Goal: Task Accomplishment & Management: Complete application form

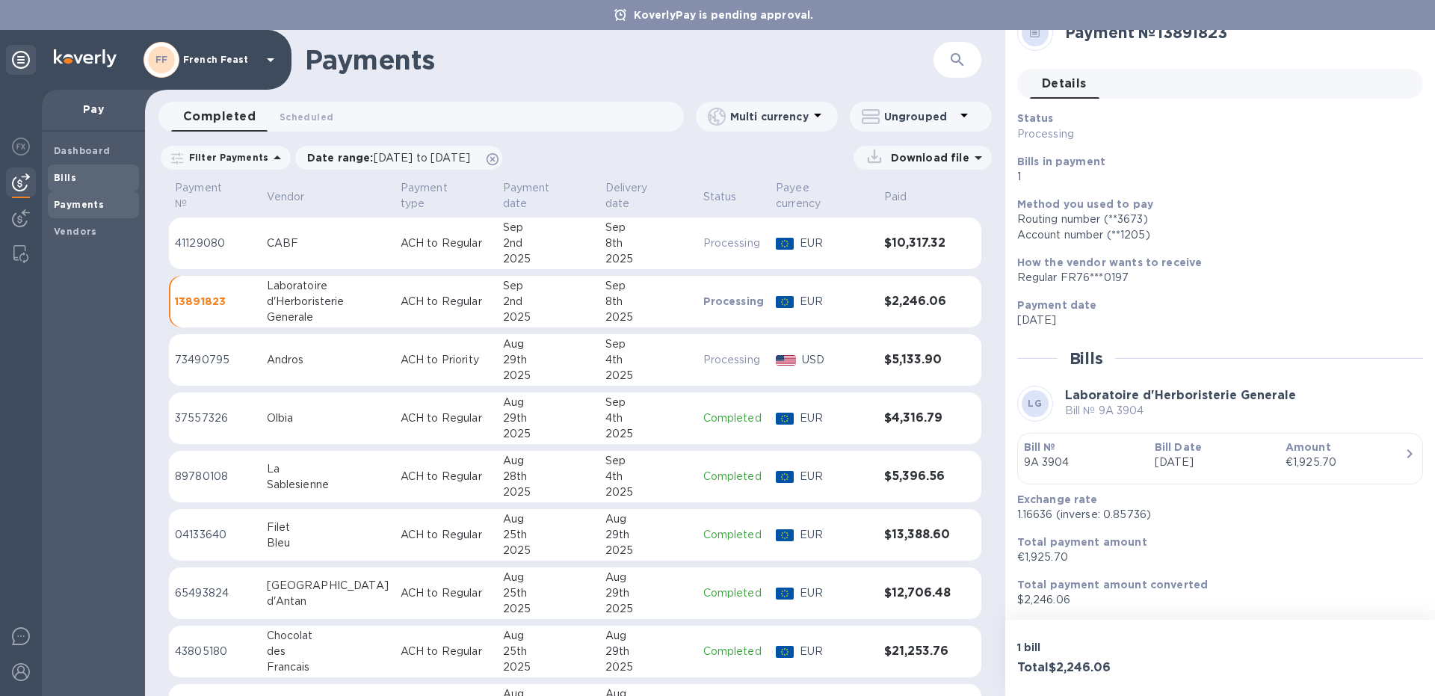
click at [78, 173] on span "Bills" at bounding box center [93, 177] width 79 height 15
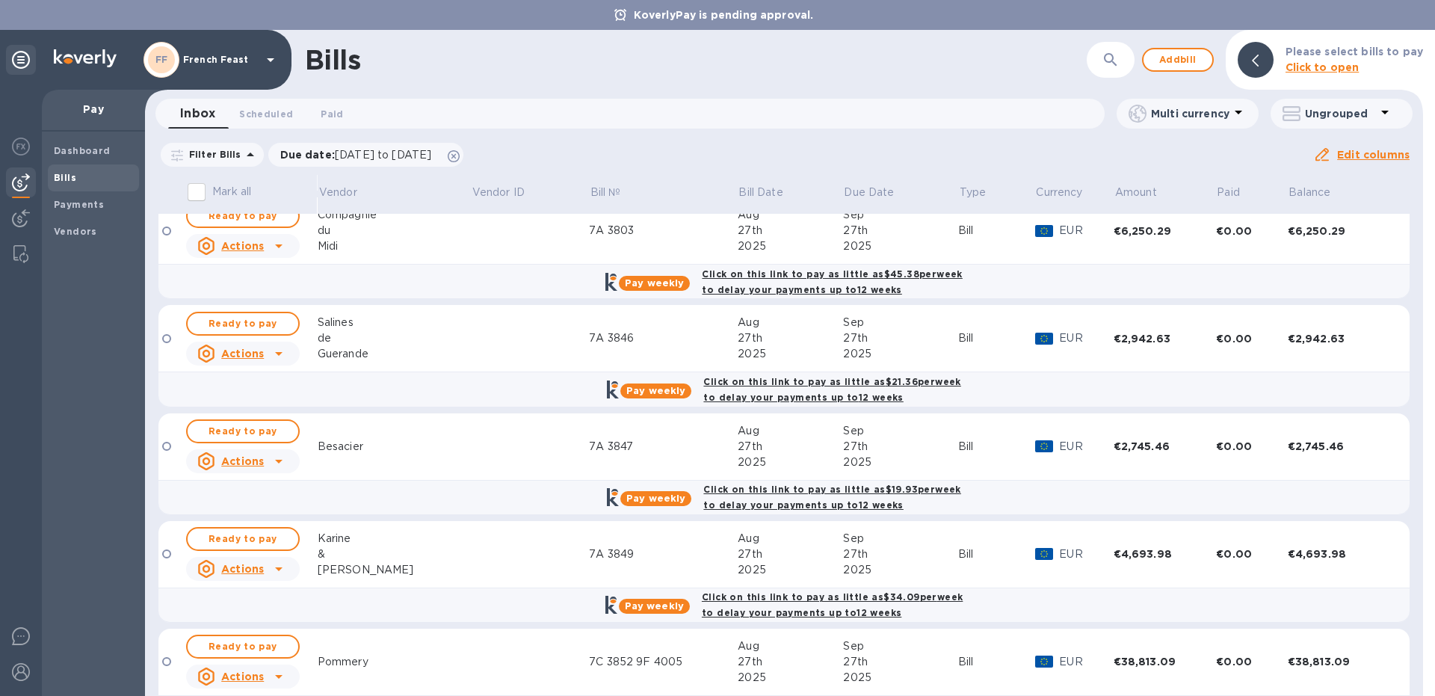
scroll to position [901, 0]
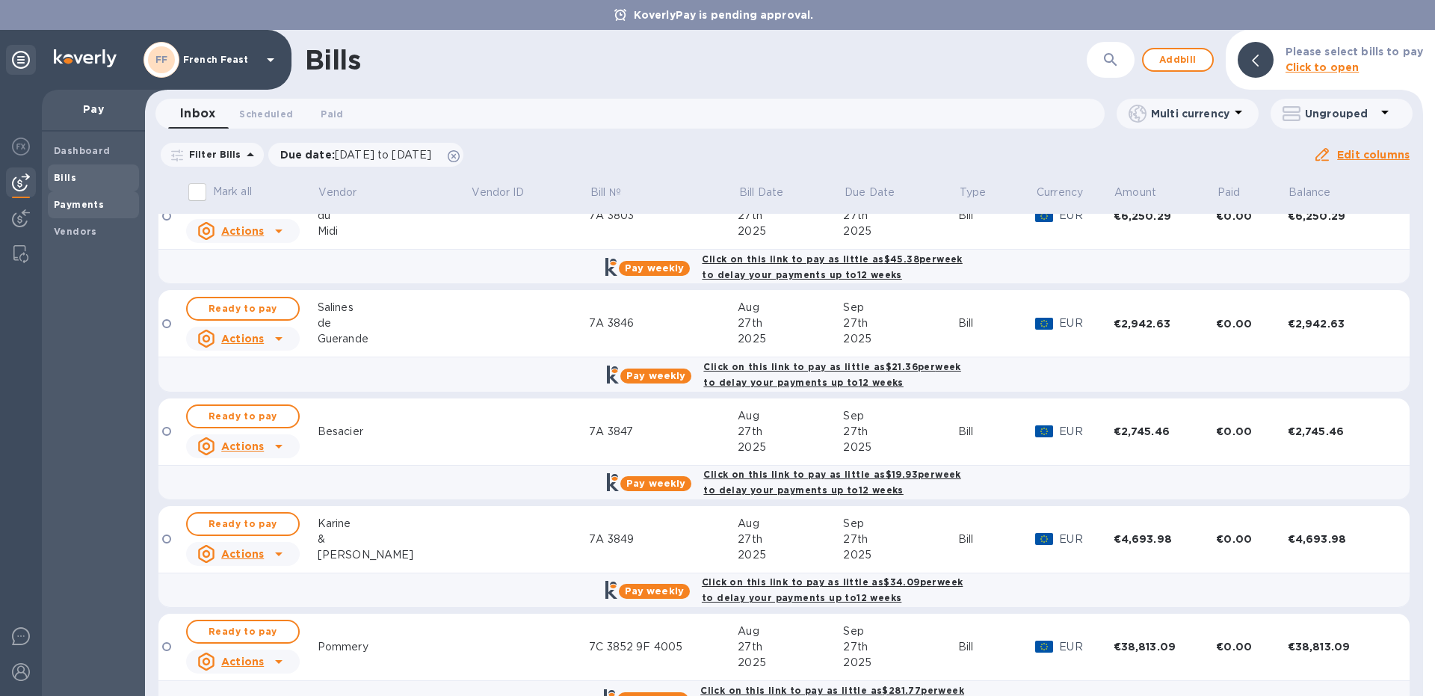
click at [77, 203] on b "Payments" at bounding box center [79, 204] width 50 height 11
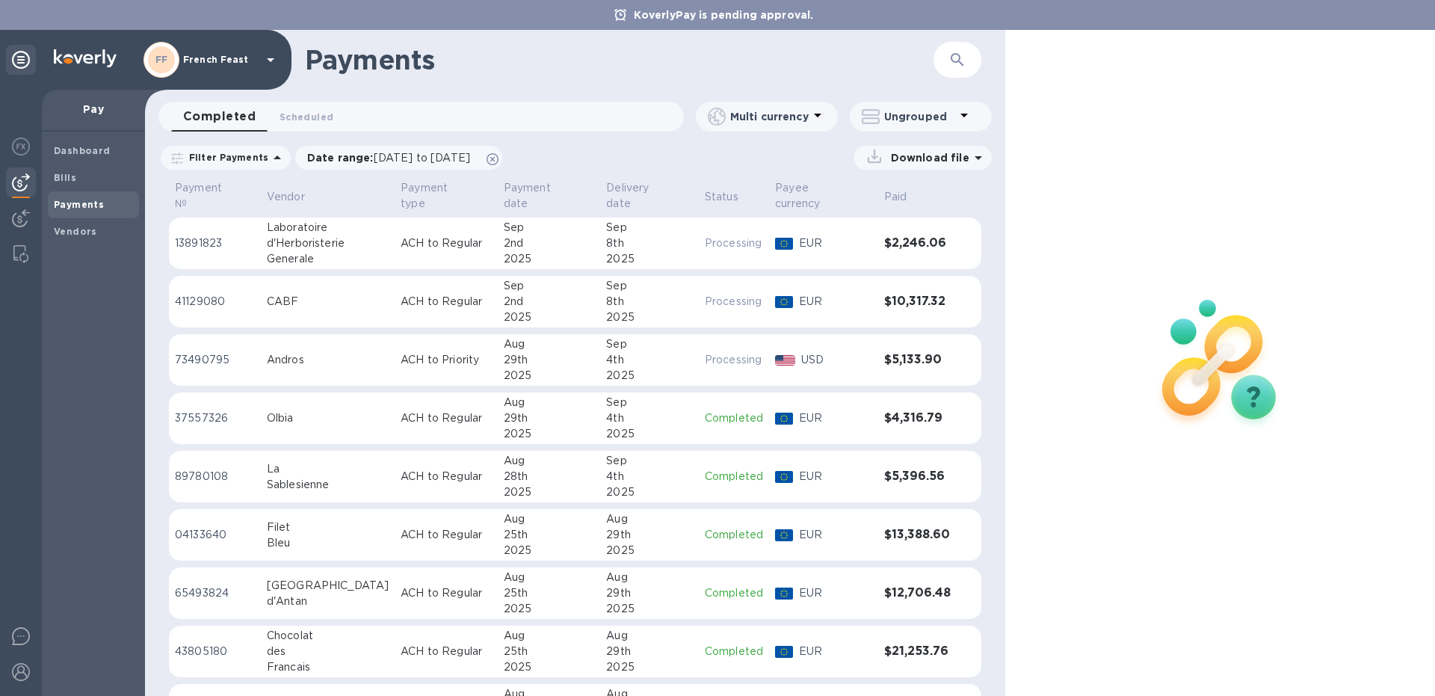
click at [946, 65] on button "button" at bounding box center [957, 60] width 36 height 36
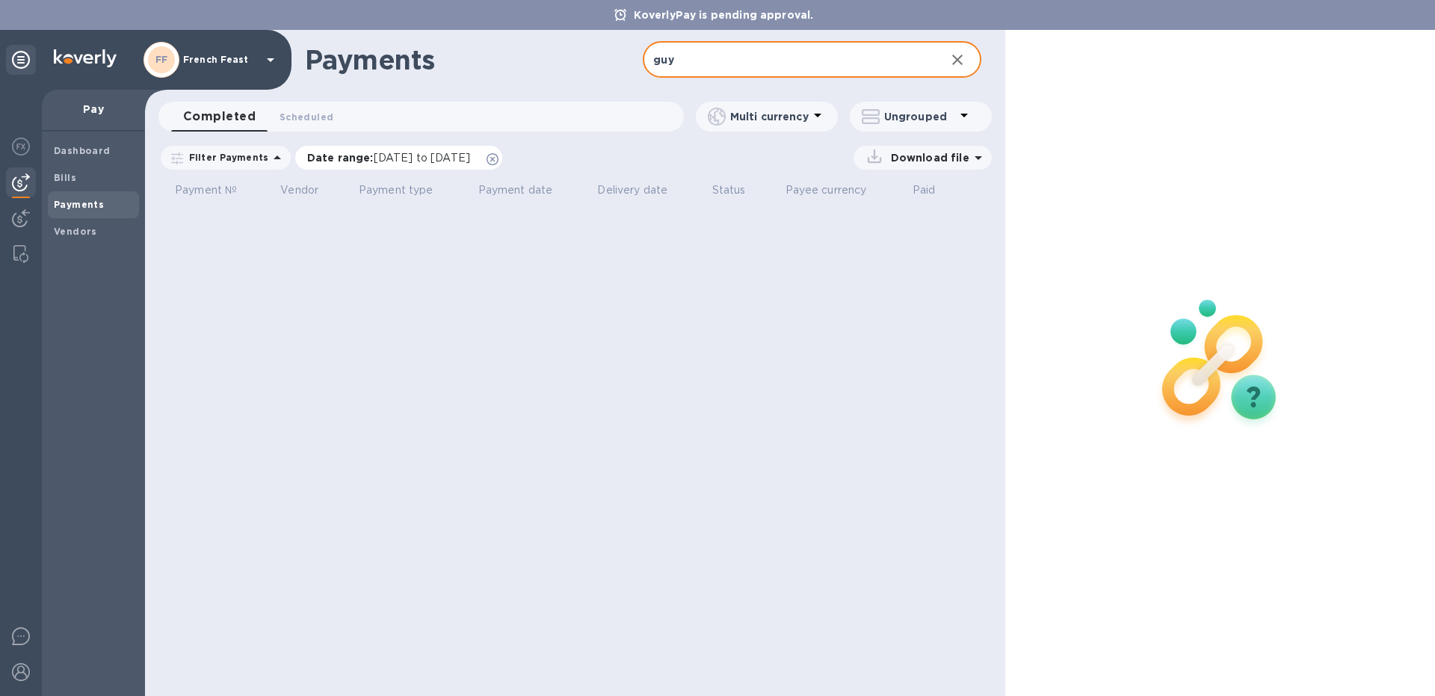
type input "guy"
click at [405, 153] on span "[DATE] to [DATE]" at bounding box center [422, 158] width 96 height 12
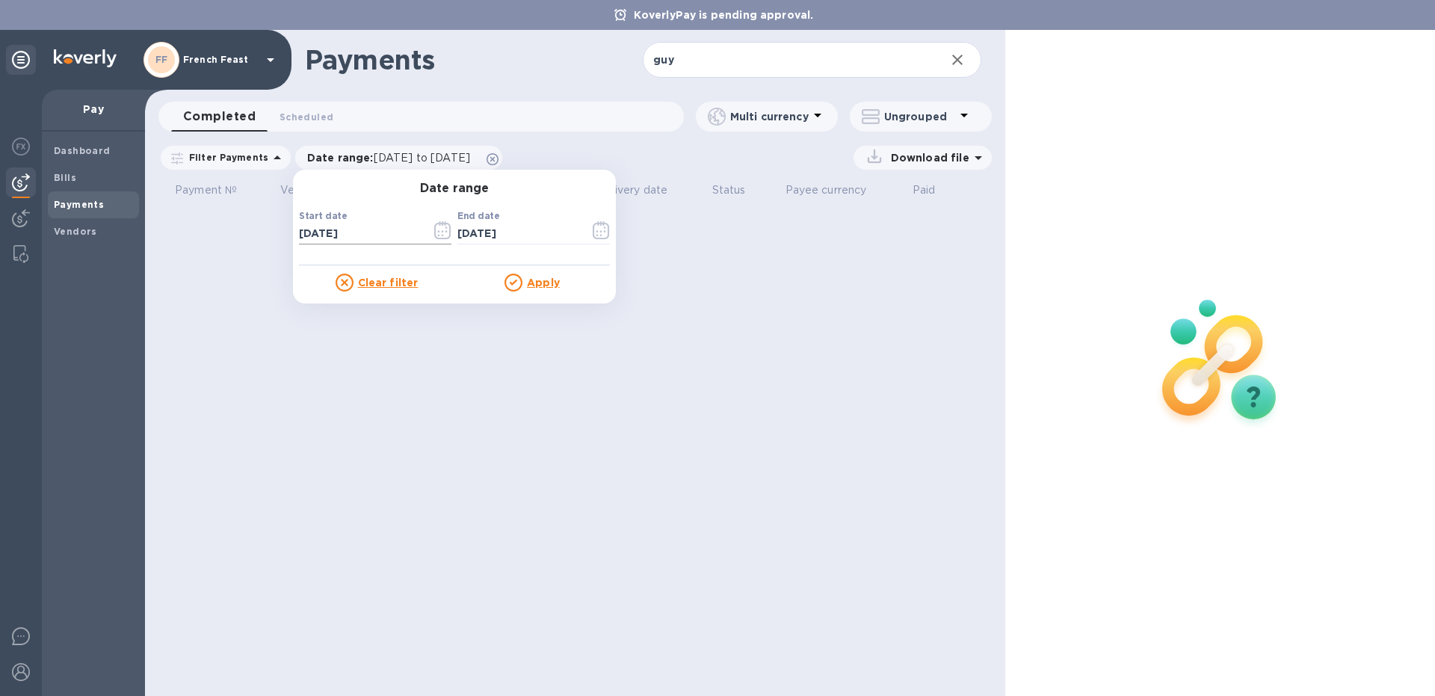
click at [306, 235] on input "[DATE]" at bounding box center [359, 234] width 120 height 22
type input "[DATE]"
click at [535, 277] on u "Apply" at bounding box center [543, 282] width 33 height 12
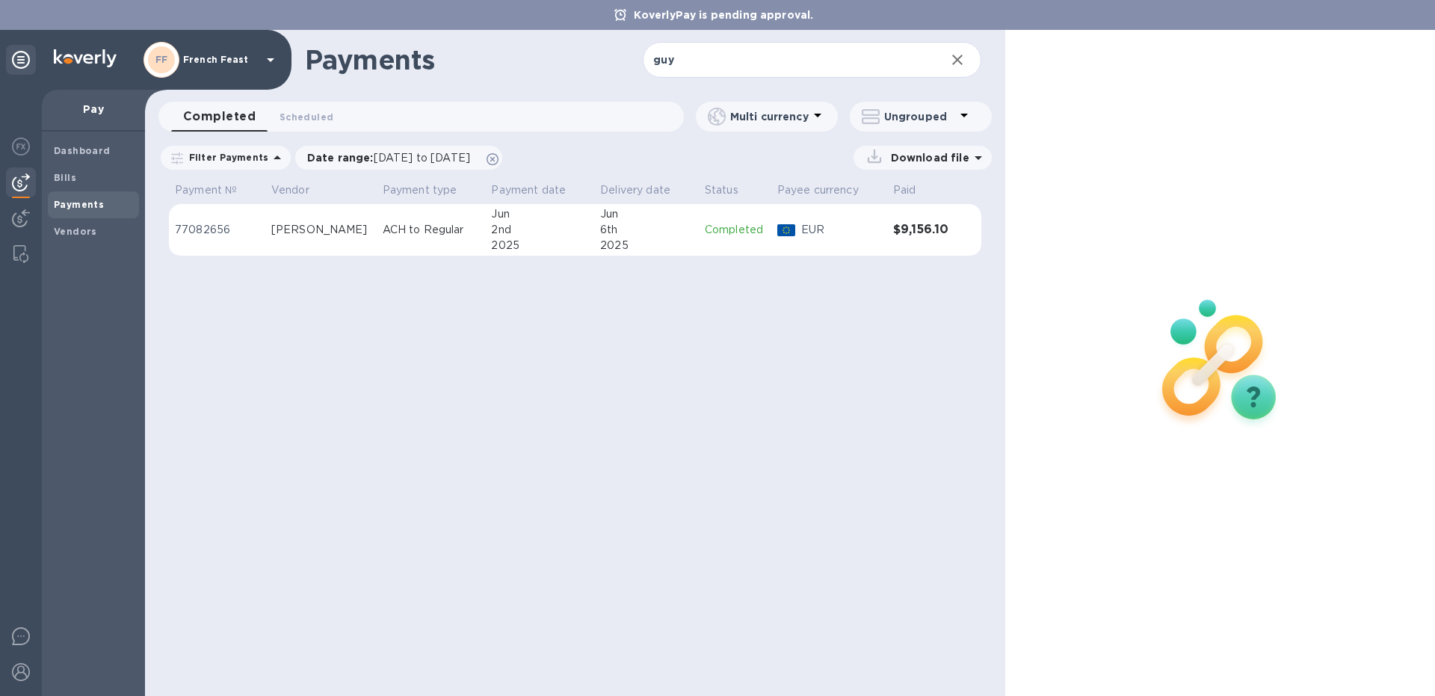
click at [377, 238] on td "ACH to Regular" at bounding box center [431, 230] width 109 height 52
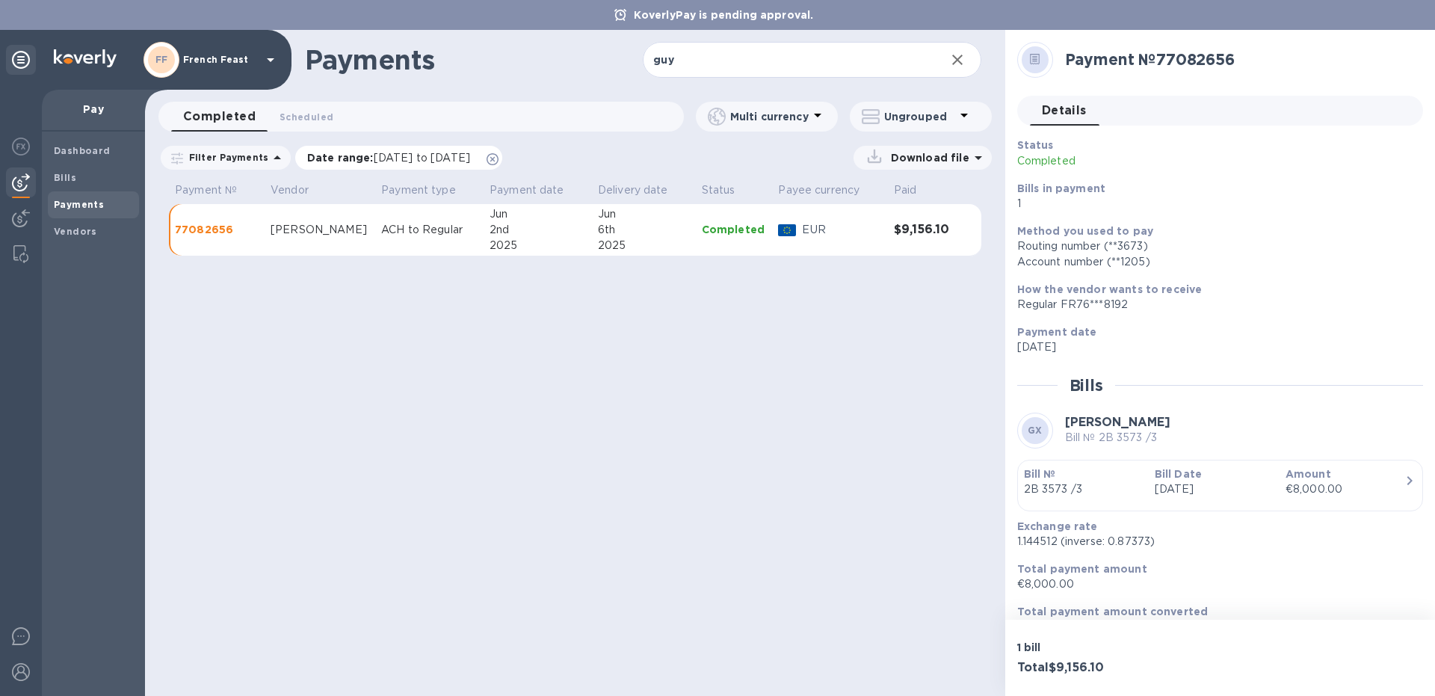
click at [411, 160] on span "[DATE] to [DATE]" at bounding box center [422, 158] width 96 height 12
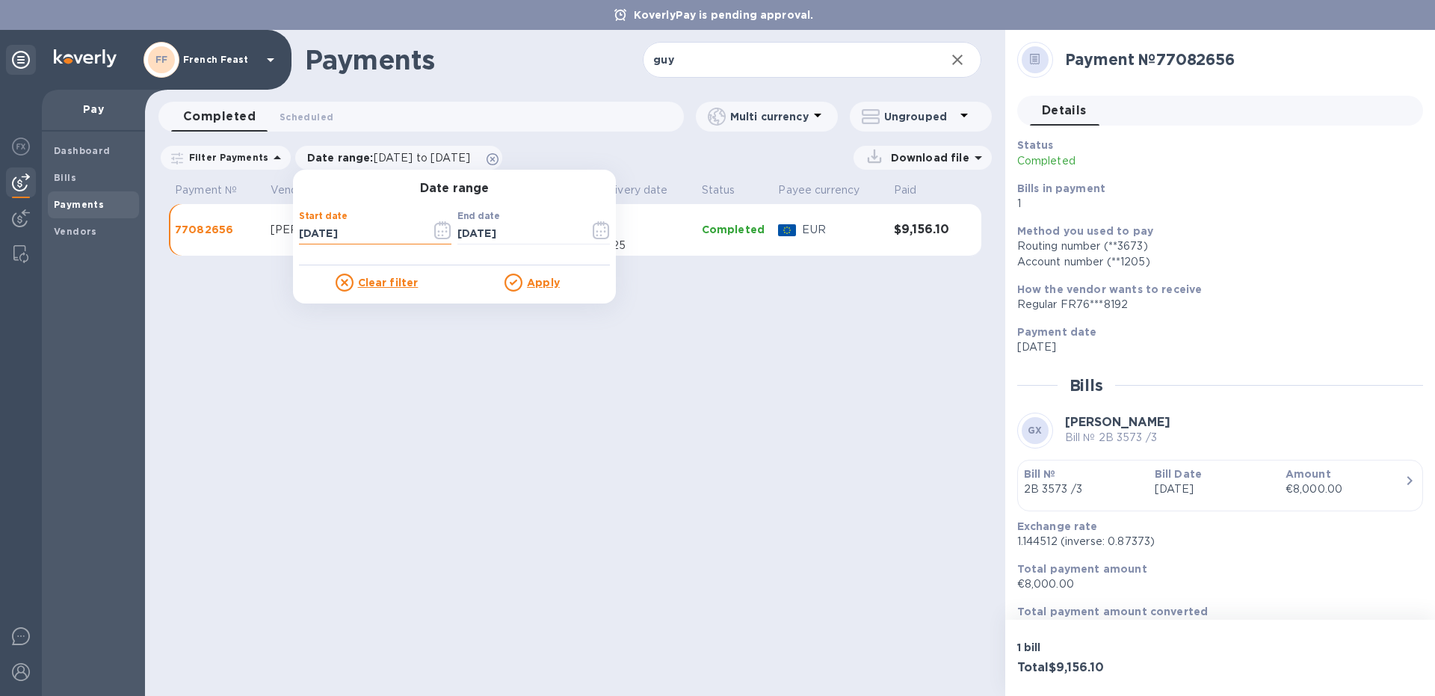
click at [305, 232] on input "[DATE]" at bounding box center [359, 234] width 120 height 22
type input "[DATE]"
click at [553, 283] on div "Apply" at bounding box center [531, 283] width 155 height 18
click at [531, 280] on u "Apply" at bounding box center [543, 282] width 33 height 12
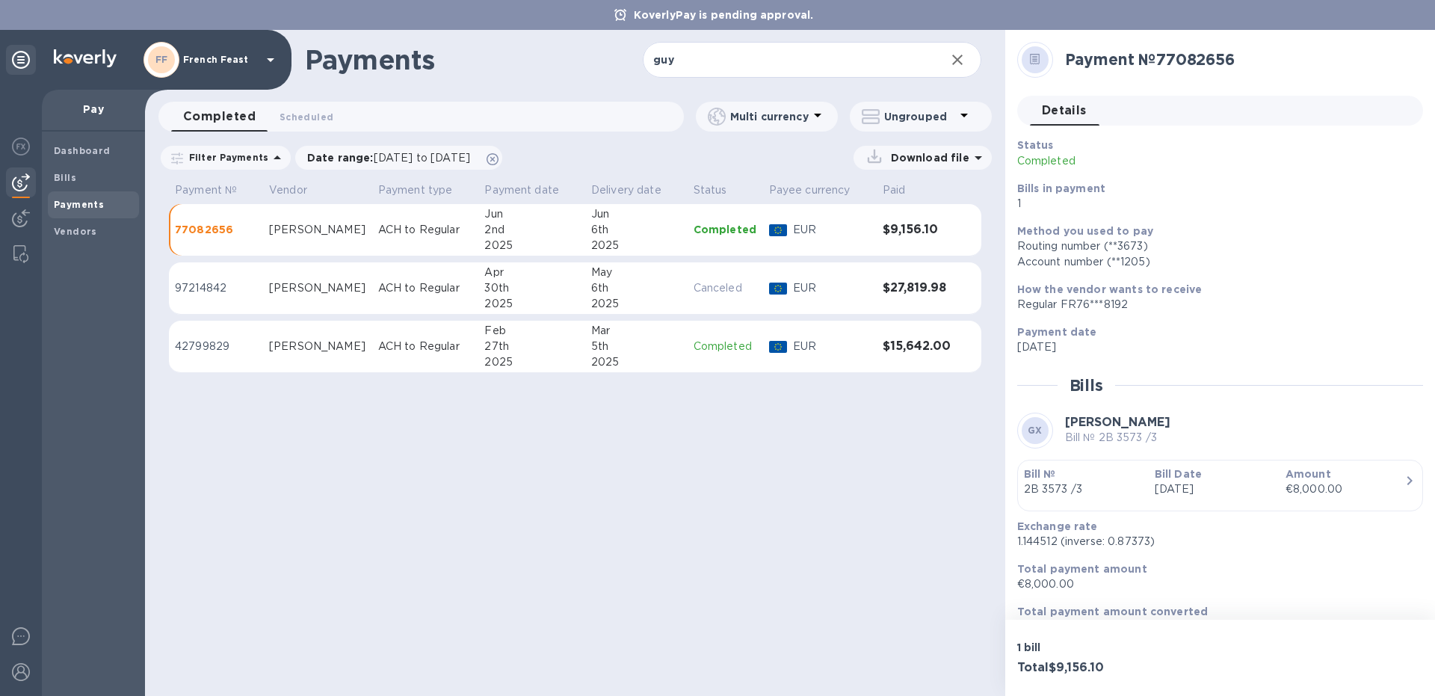
click at [520, 305] on div "2025" at bounding box center [531, 304] width 95 height 16
click at [342, 241] on td "[PERSON_NAME]" at bounding box center [319, 230] width 110 height 52
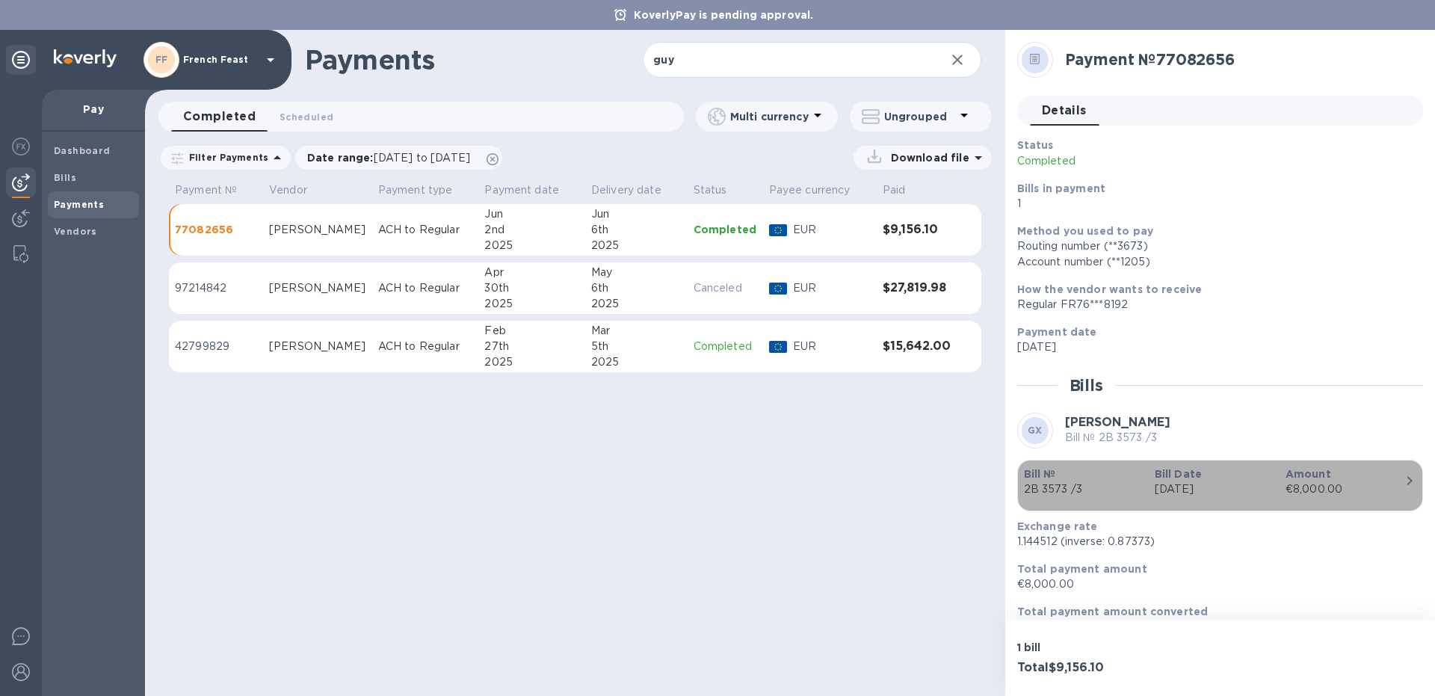
drag, startPoint x: 1024, startPoint y: 485, endPoint x: 1069, endPoint y: 495, distance: 46.0
click at [1069, 495] on p "2B 3573 /3" at bounding box center [1083, 489] width 119 height 16
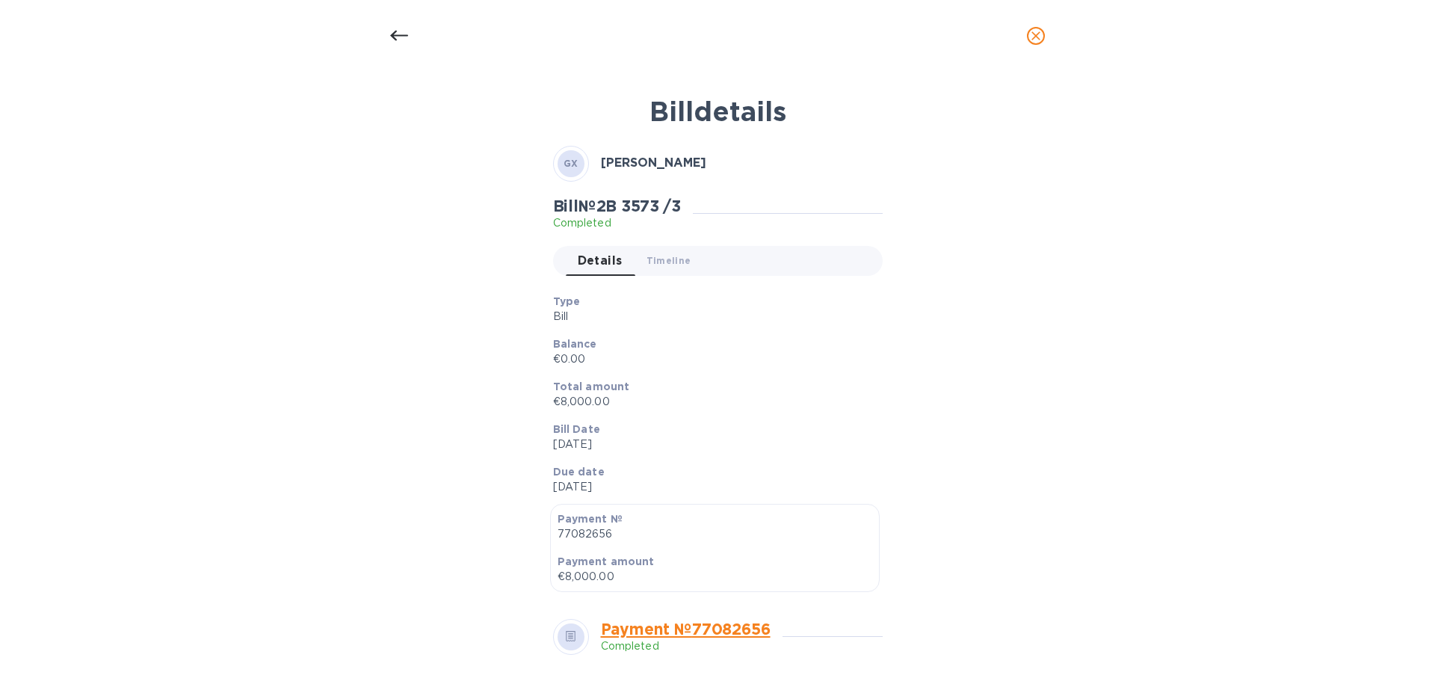
click at [1036, 31] on icon "close" at bounding box center [1035, 35] width 15 height 15
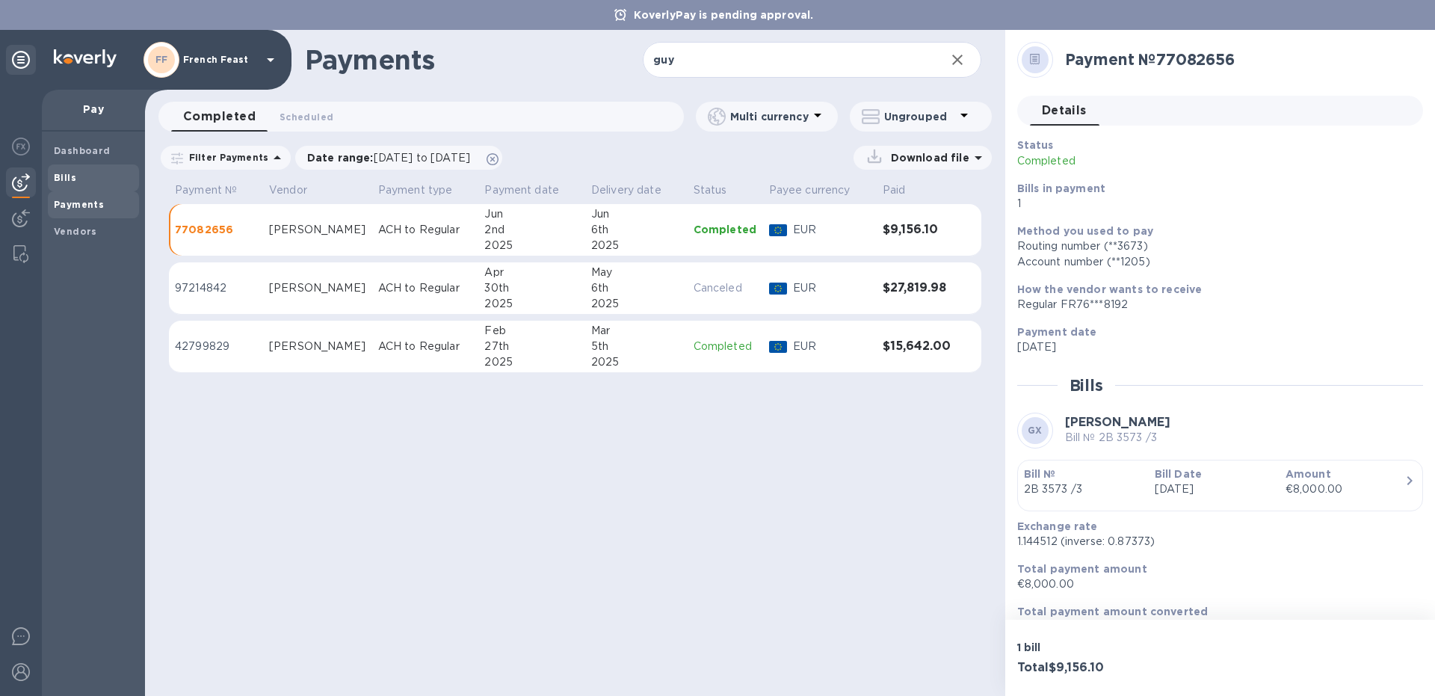
click at [84, 175] on span "Bills" at bounding box center [93, 177] width 79 height 15
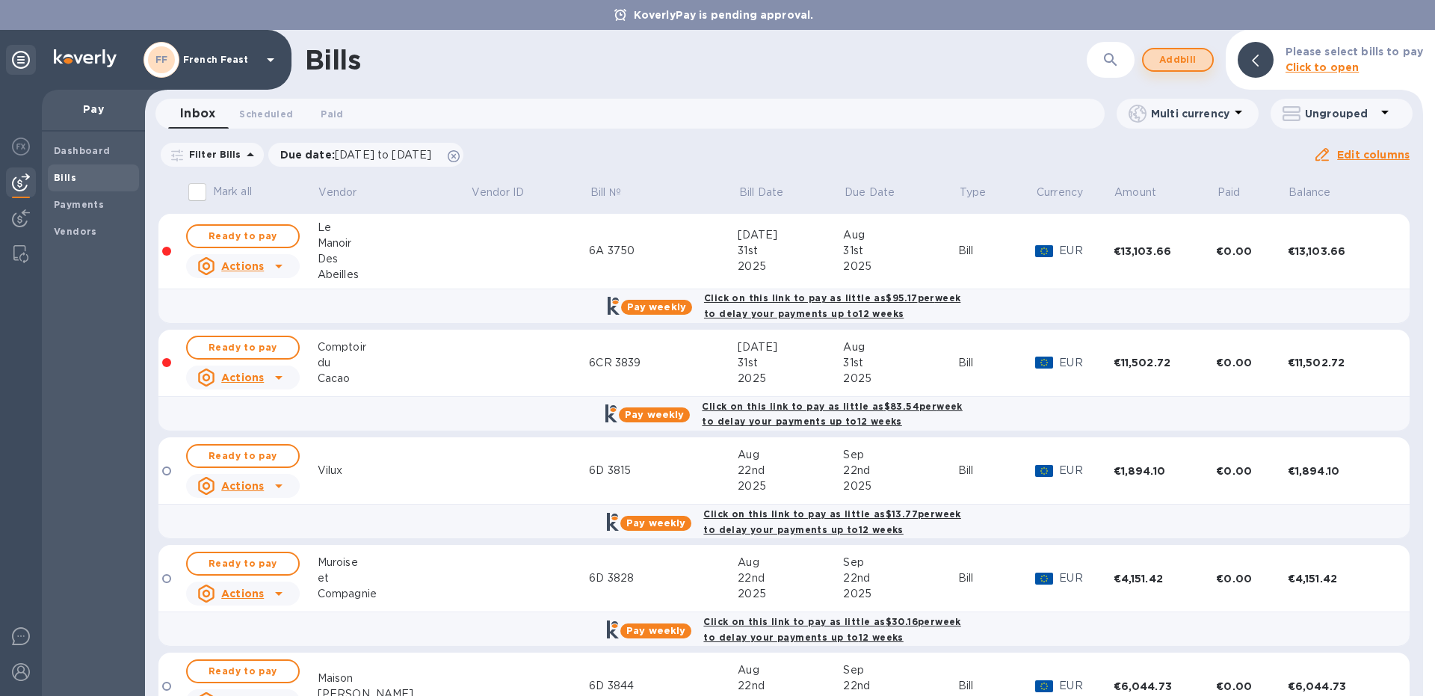
click at [1166, 57] on span "Add bill" at bounding box center [1177, 60] width 45 height 18
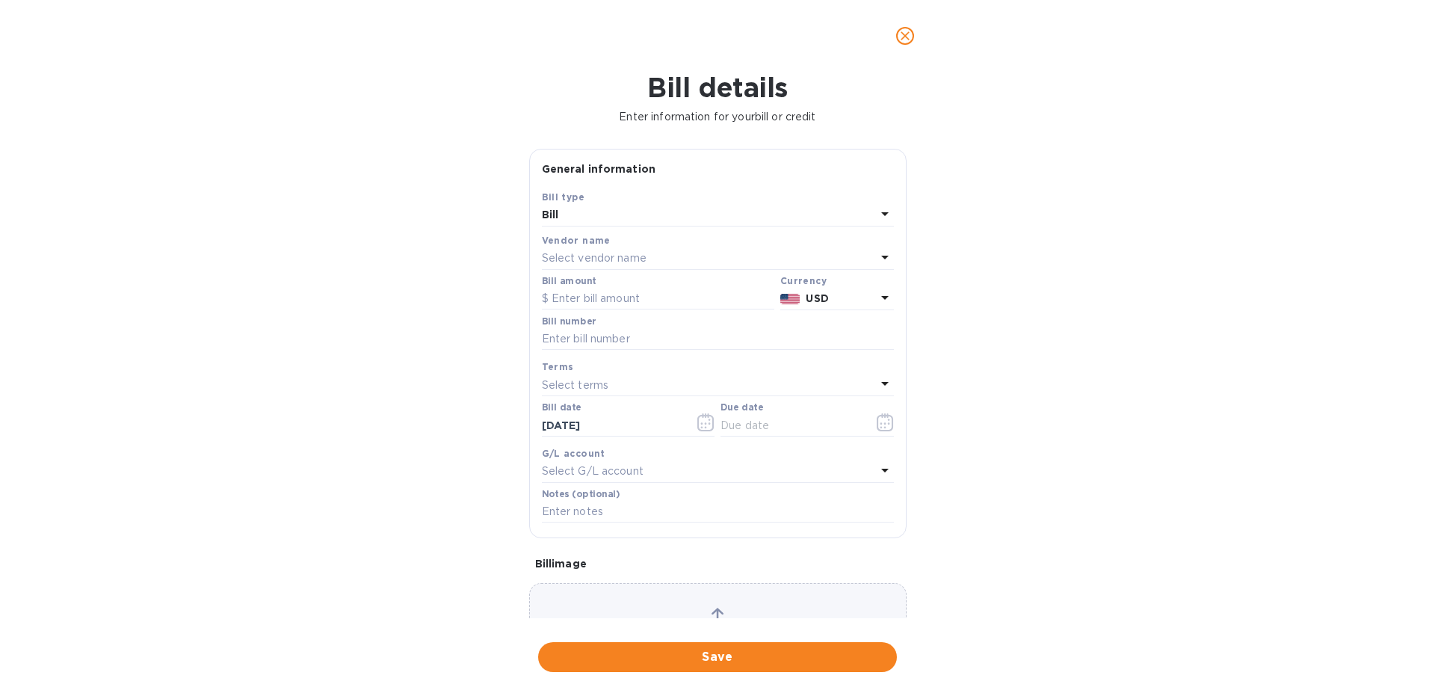
click at [587, 254] on p "Select vendor name" at bounding box center [594, 258] width 105 height 16
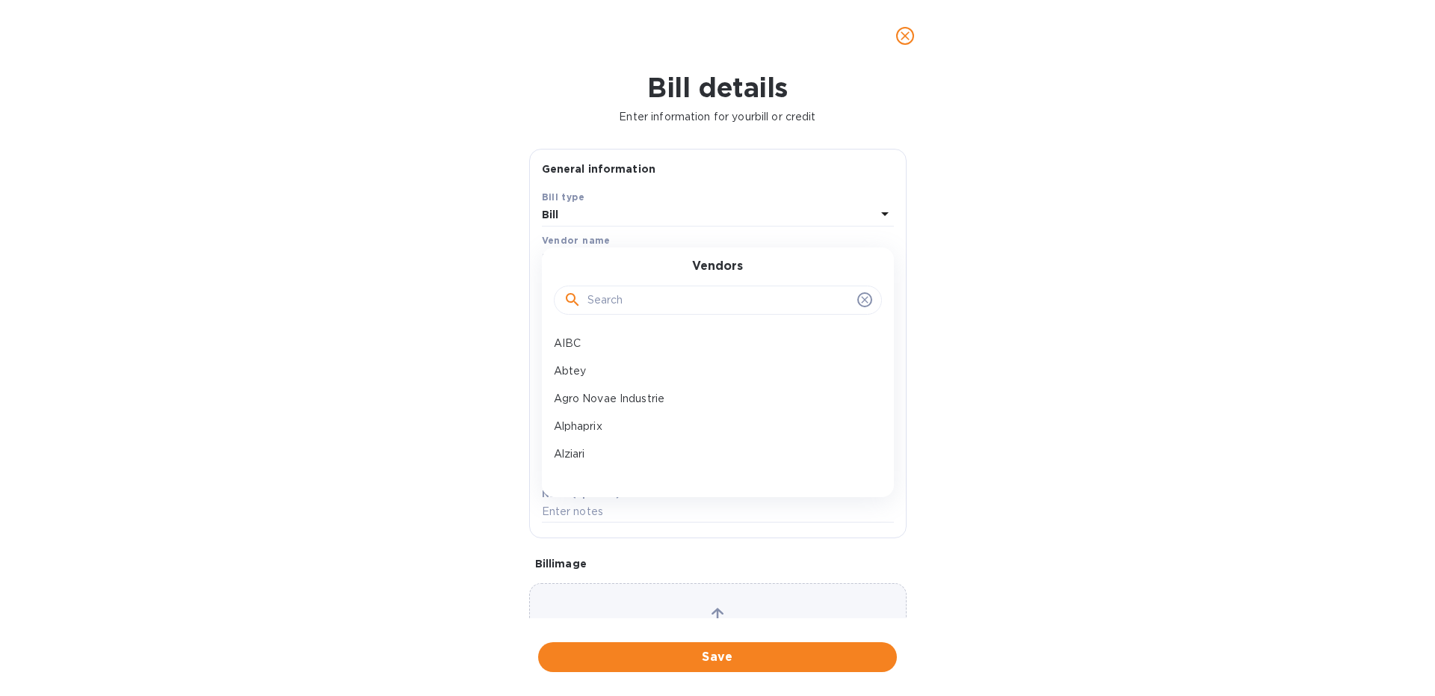
click at [603, 291] on input "text" at bounding box center [719, 300] width 264 height 22
type input "guy"
click at [587, 345] on p "[PERSON_NAME]" at bounding box center [712, 344] width 316 height 16
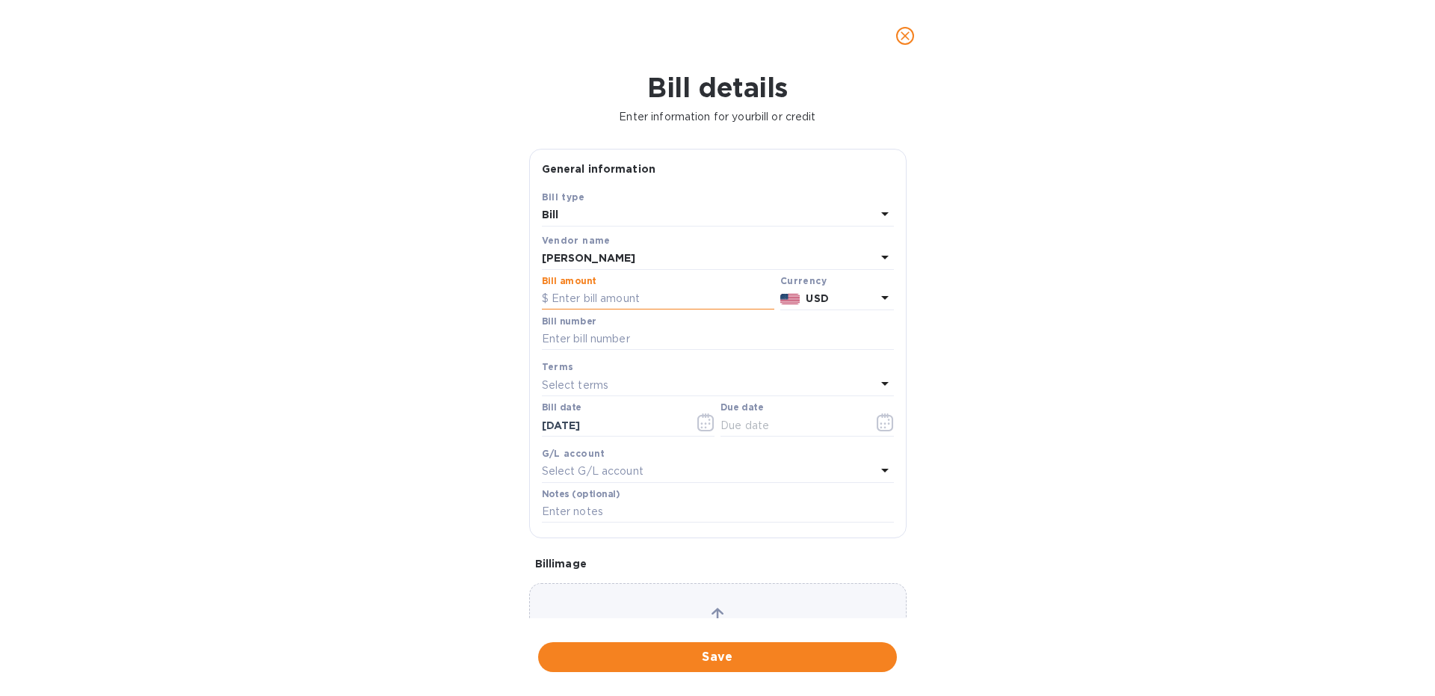
click at [572, 306] on input "text" at bounding box center [658, 299] width 232 height 22
type input "8,000"
click at [826, 298] on b "USD" at bounding box center [817, 298] width 22 height 12
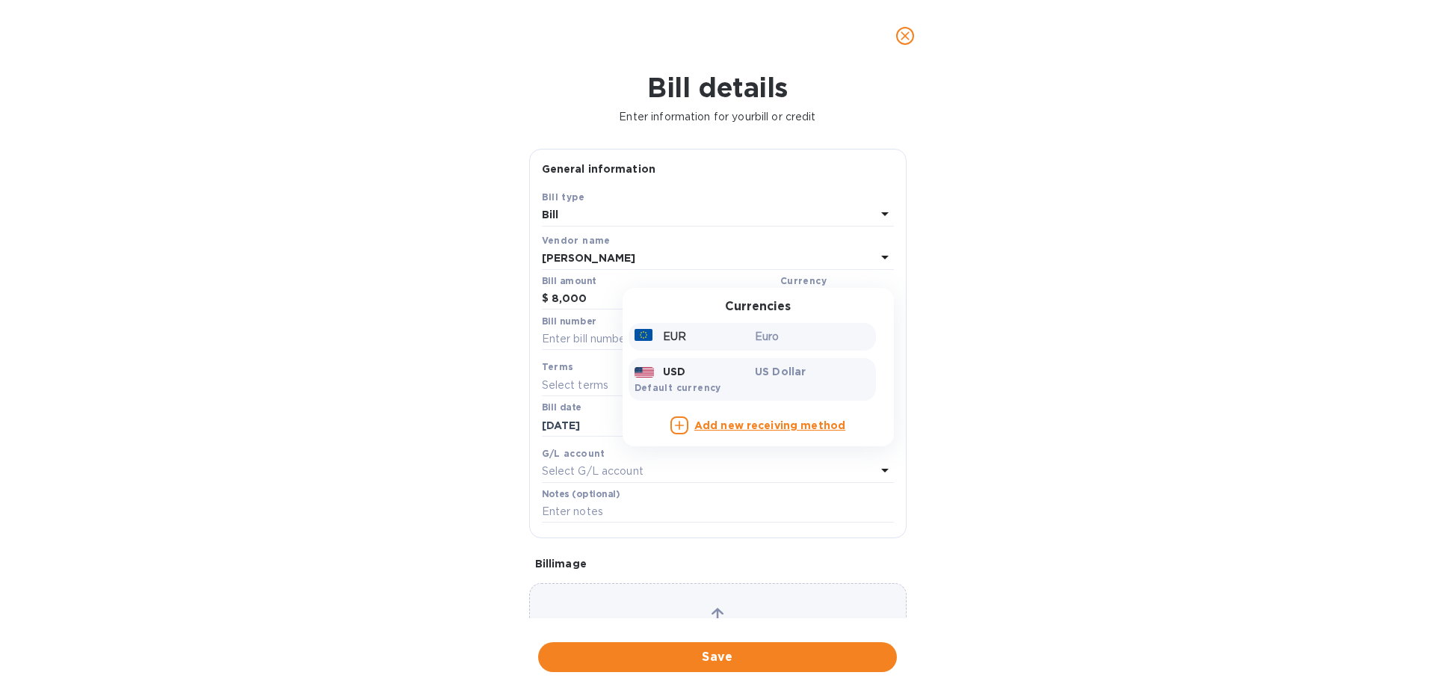
click at [753, 330] on div "Euro" at bounding box center [812, 337] width 121 height 22
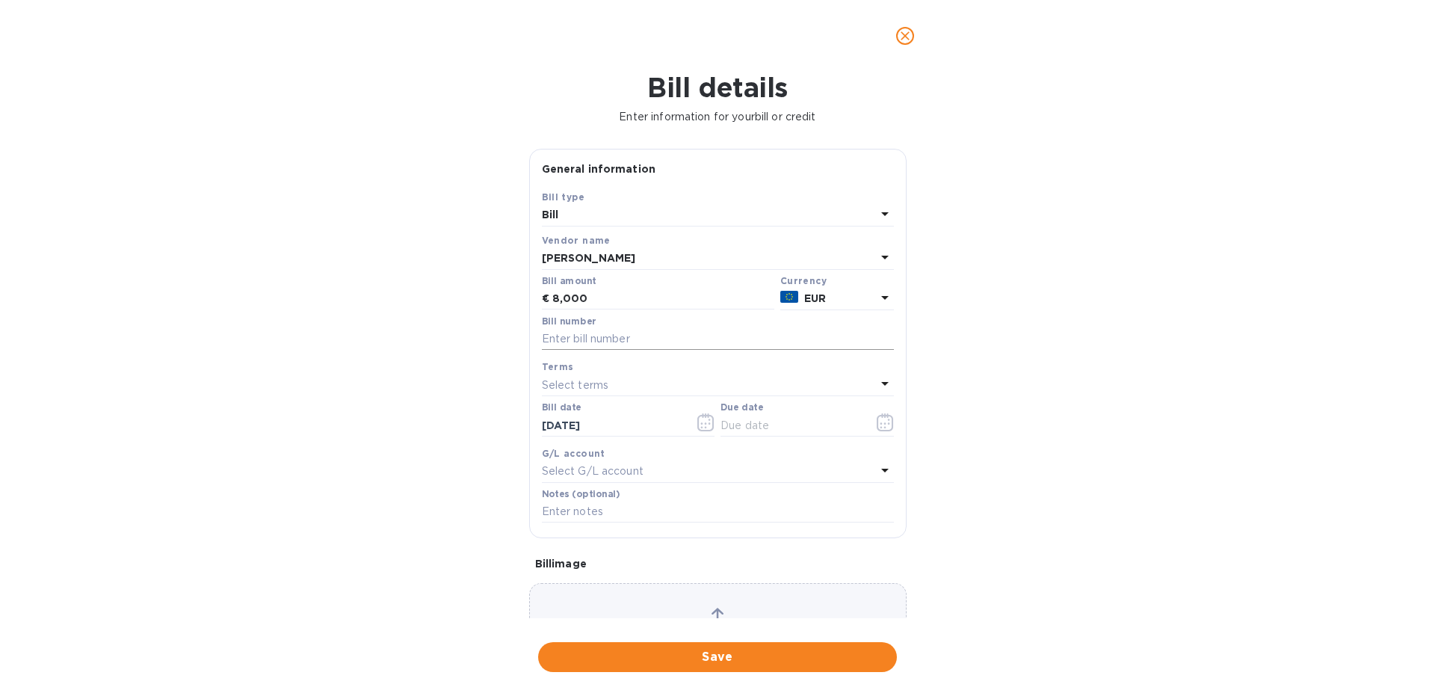
click at [572, 344] on input "text" at bounding box center [718, 339] width 352 height 22
click at [610, 338] on input "2B 3573 /3" at bounding box center [718, 339] width 352 height 22
click at [590, 334] on input "2B 3573 /3" at bounding box center [718, 339] width 352 height 22
type input "2B 3573 2/3"
click at [884, 426] on icon "button" at bounding box center [885, 422] width 17 height 18
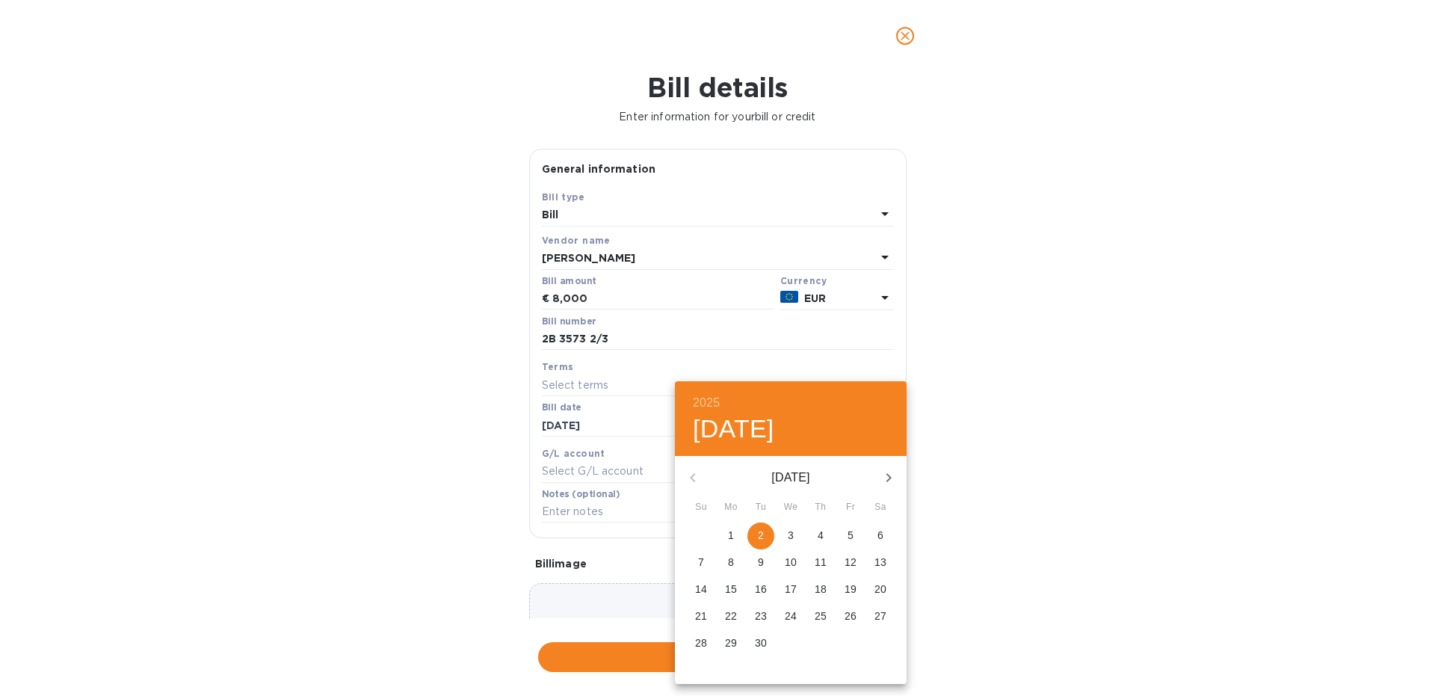
click at [889, 475] on icon "button" at bounding box center [888, 477] width 5 height 9
click at [818, 536] on span "2" at bounding box center [820, 535] width 27 height 15
type input "[DATE]"
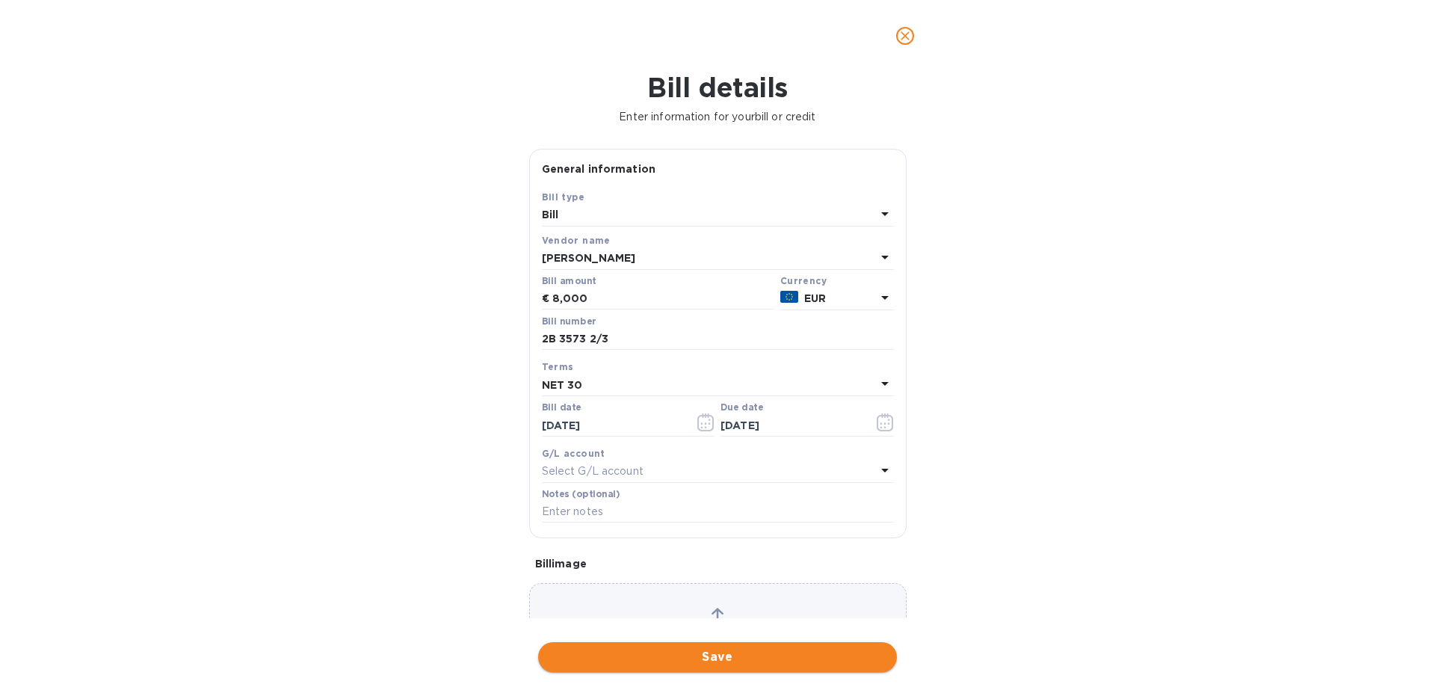
click at [628, 656] on span "Save" at bounding box center [717, 657] width 335 height 18
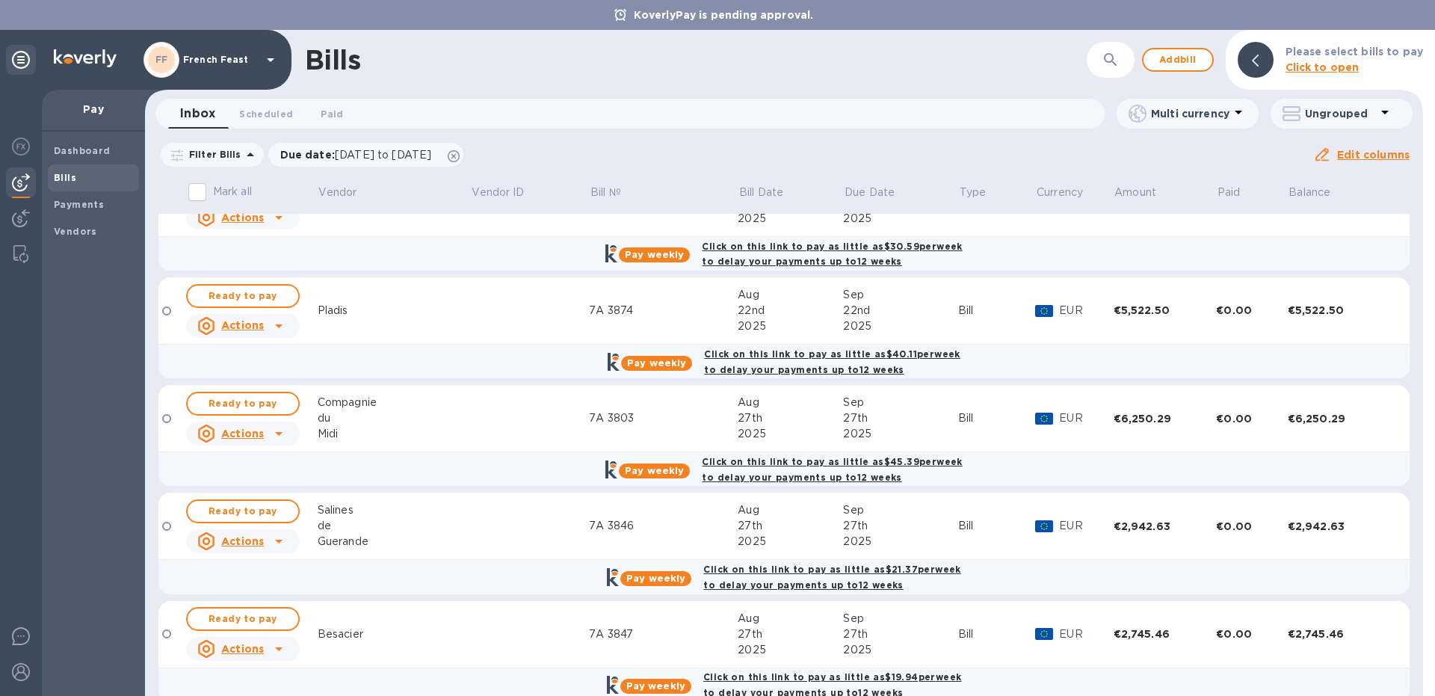
scroll to position [642, 0]
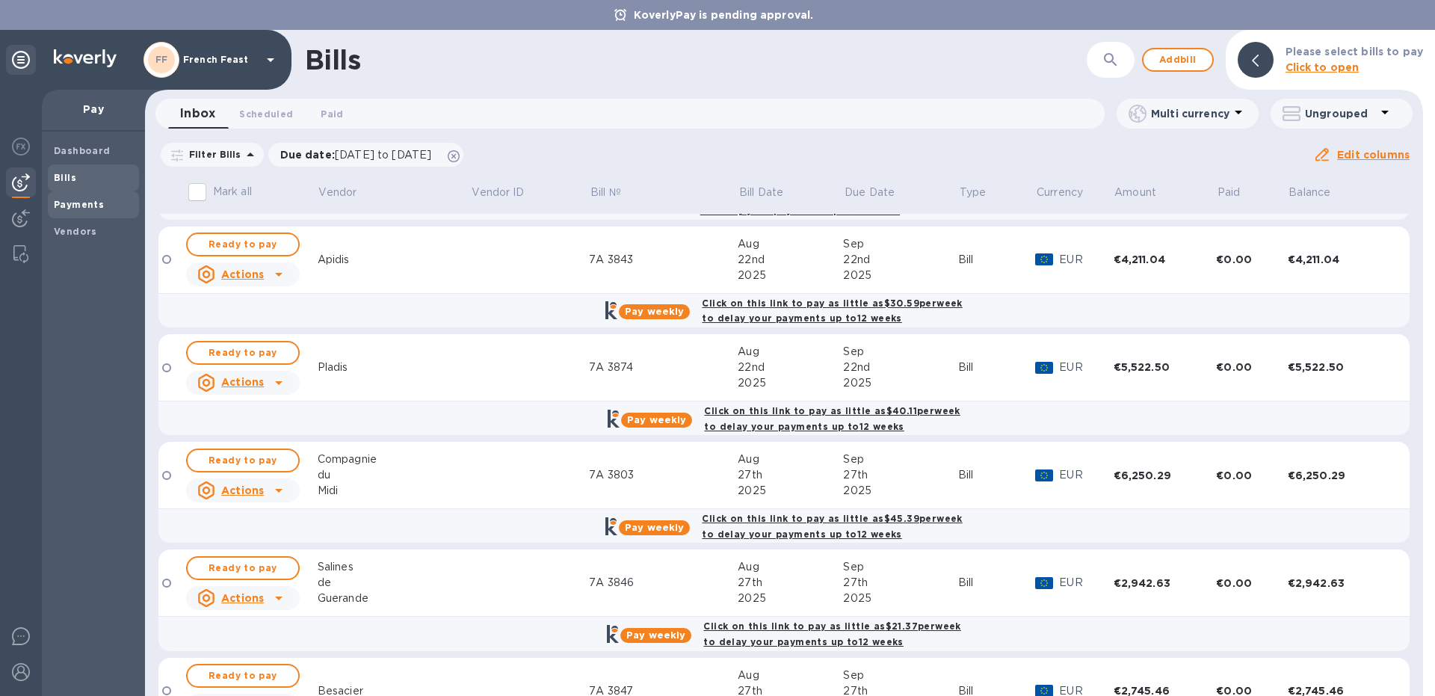
click at [84, 212] on div "Payments" at bounding box center [93, 204] width 91 height 27
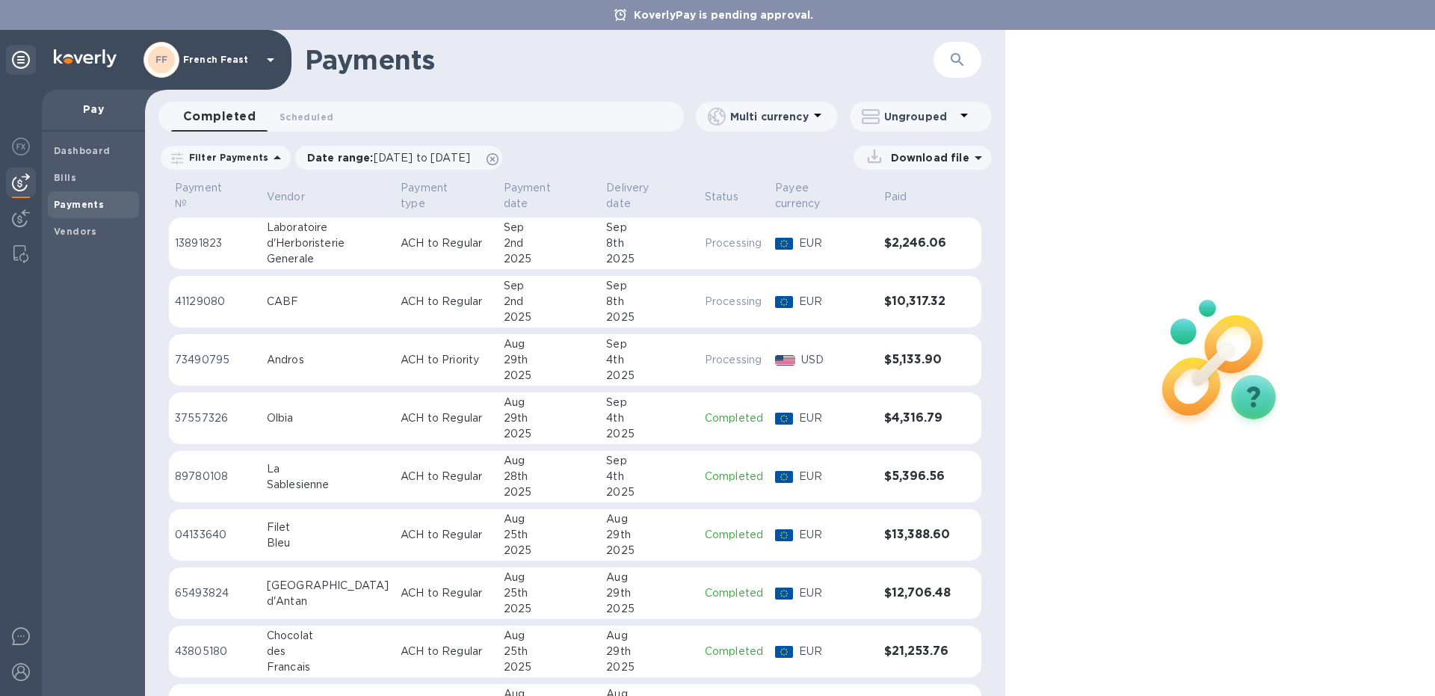
click at [96, 202] on b "Payments" at bounding box center [79, 204] width 50 height 11
click at [96, 176] on span "Bills" at bounding box center [93, 177] width 79 height 15
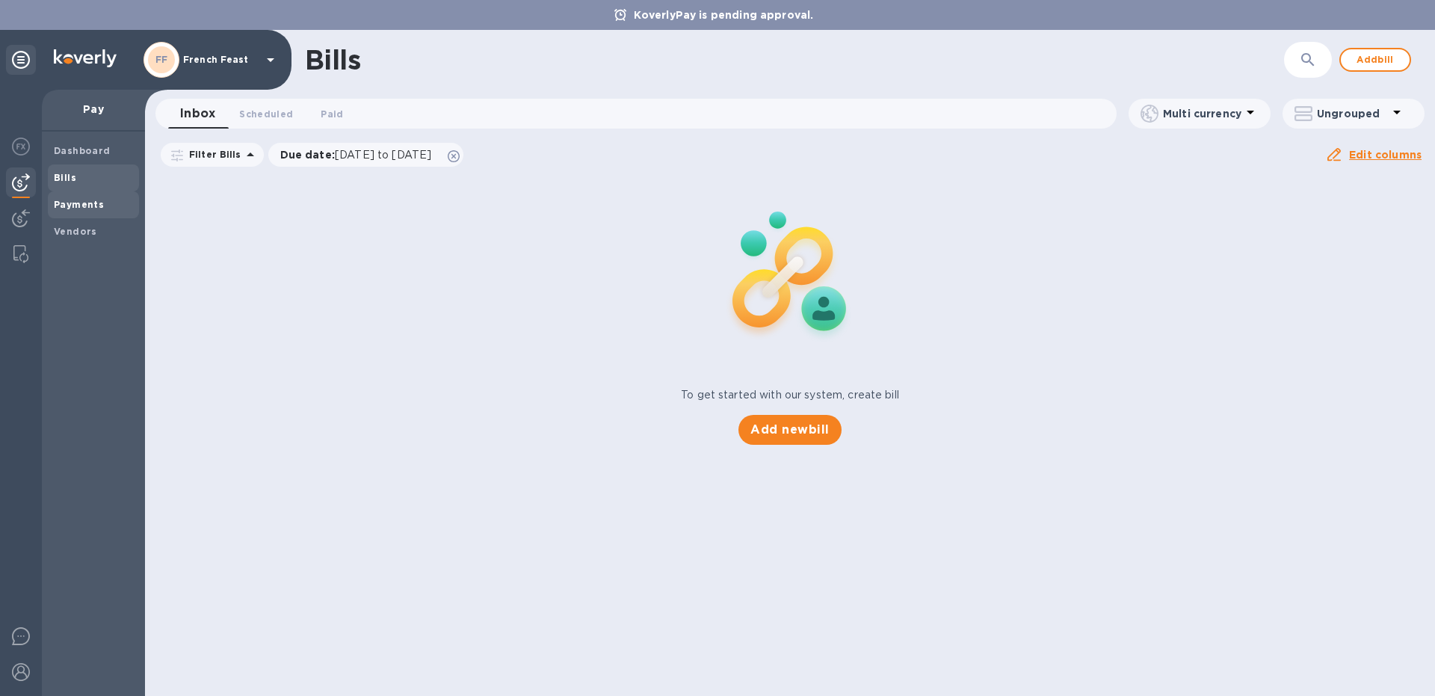
click at [63, 212] on div "Payments" at bounding box center [93, 204] width 91 height 27
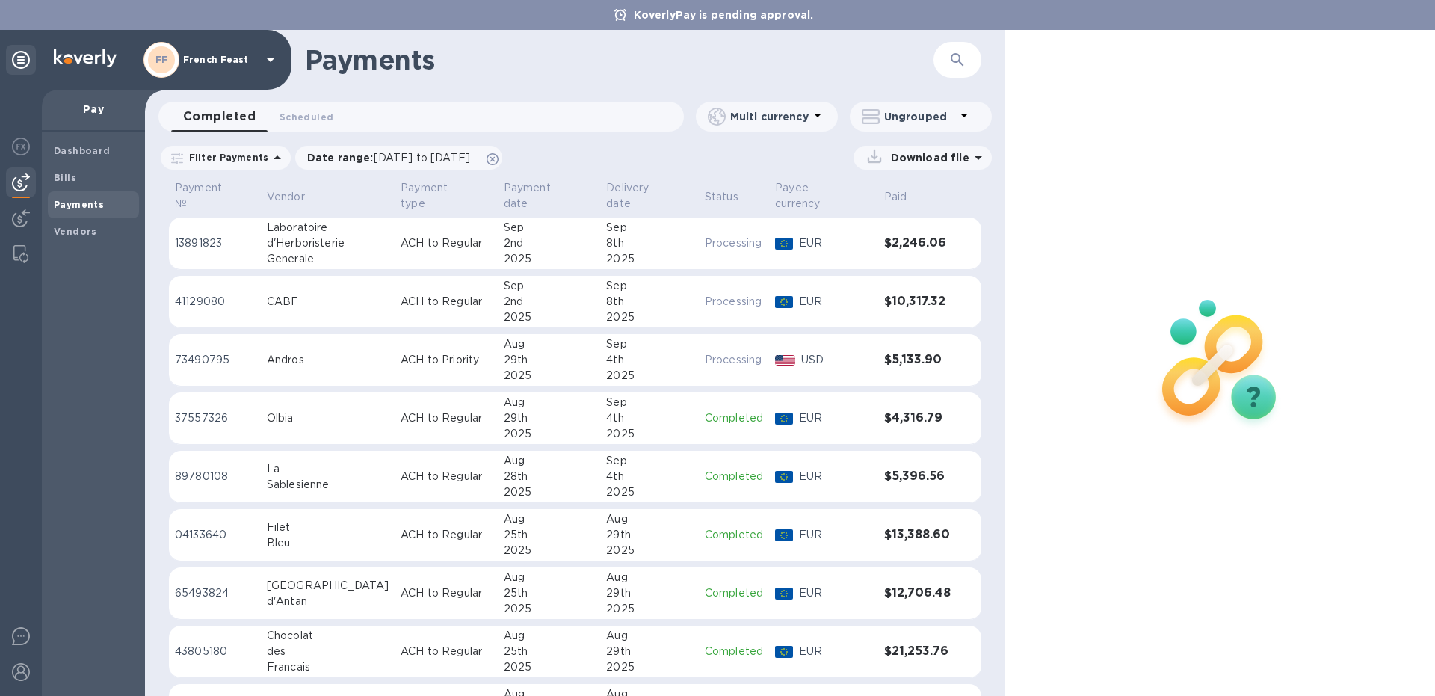
click at [395, 219] on td "ACH to Regular" at bounding box center [446, 243] width 103 height 52
